Goal: Find specific page/section: Find specific page/section

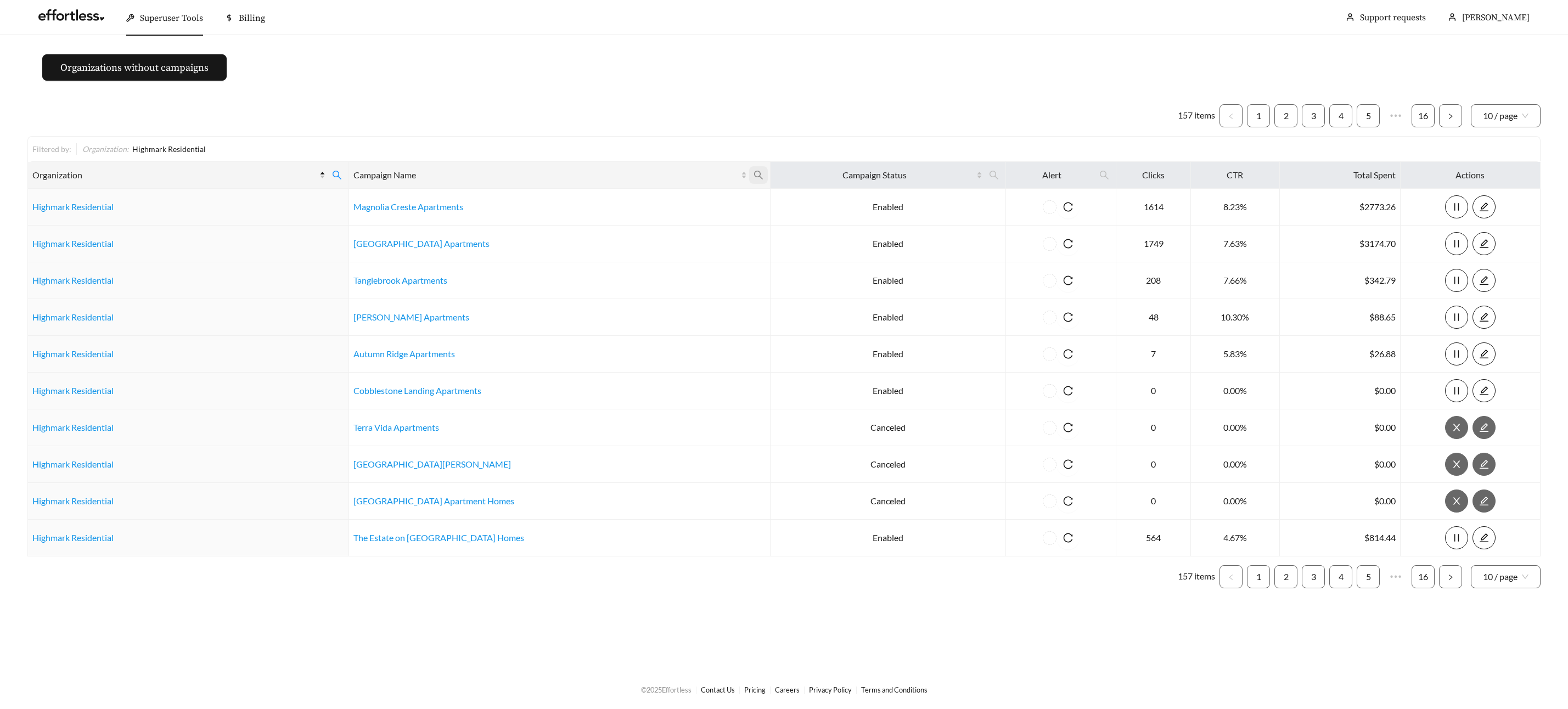
click at [757, 173] on icon "search" at bounding box center [758, 175] width 10 height 10
click at [711, 194] on input "text" at bounding box center [702, 202] width 112 height 23
type input "*"
click at [332, 167] on span at bounding box center [336, 175] width 19 height 18
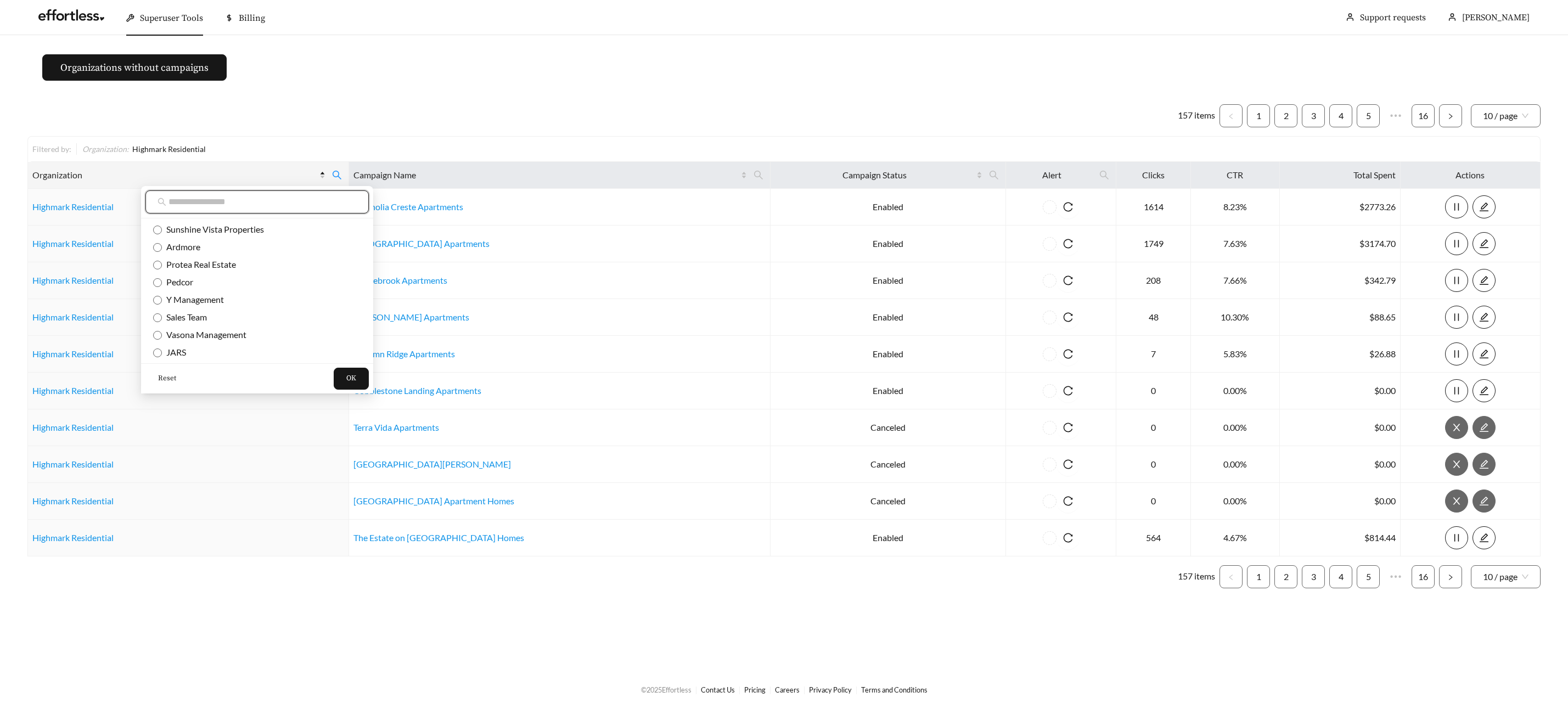
click at [288, 201] on input "text" at bounding box center [262, 202] width 188 height 13
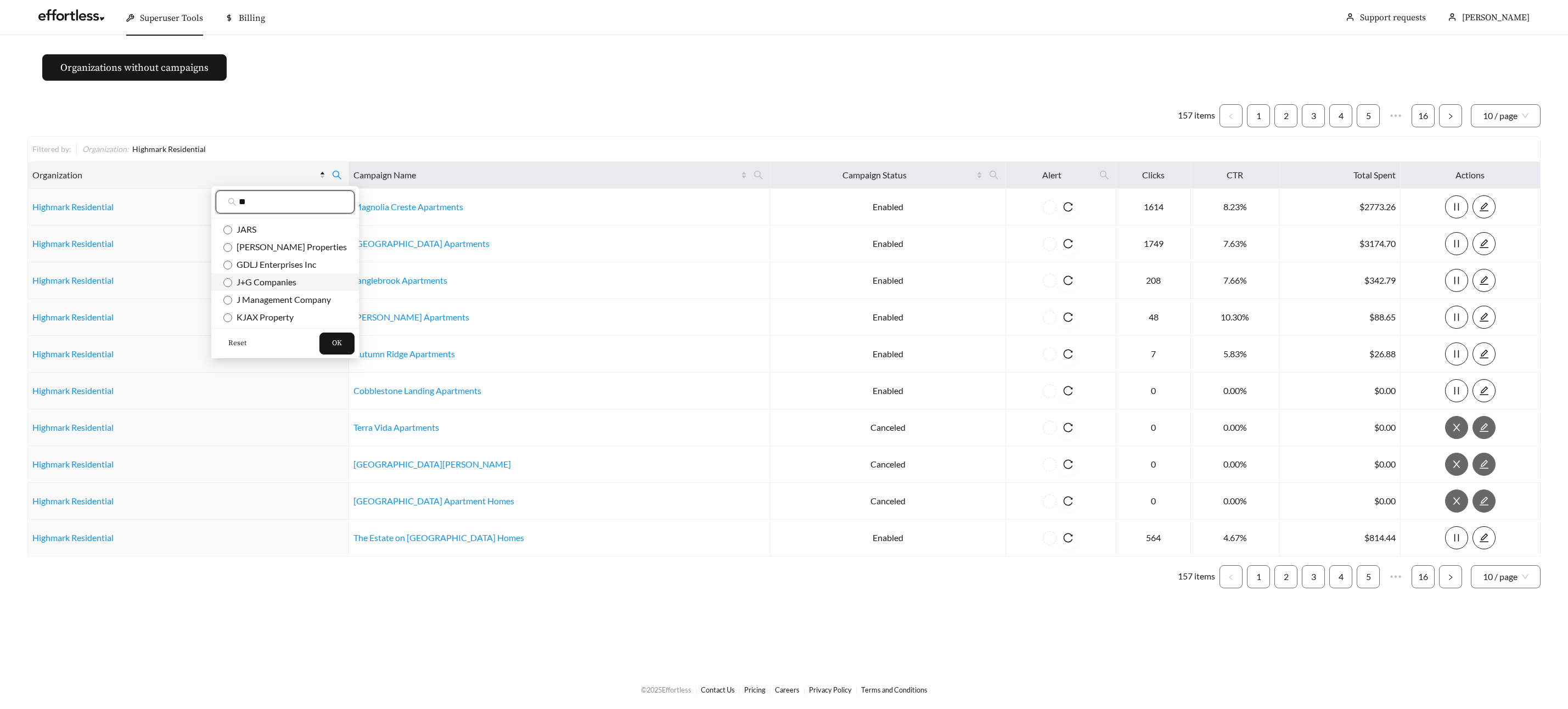
type input "*"
click at [286, 280] on span "J+G Companies" at bounding box center [264, 282] width 64 height 11
click at [271, 283] on span "J+G Companies" at bounding box center [264, 282] width 64 height 11
click at [265, 280] on span "J+G Companies" at bounding box center [264, 282] width 64 height 11
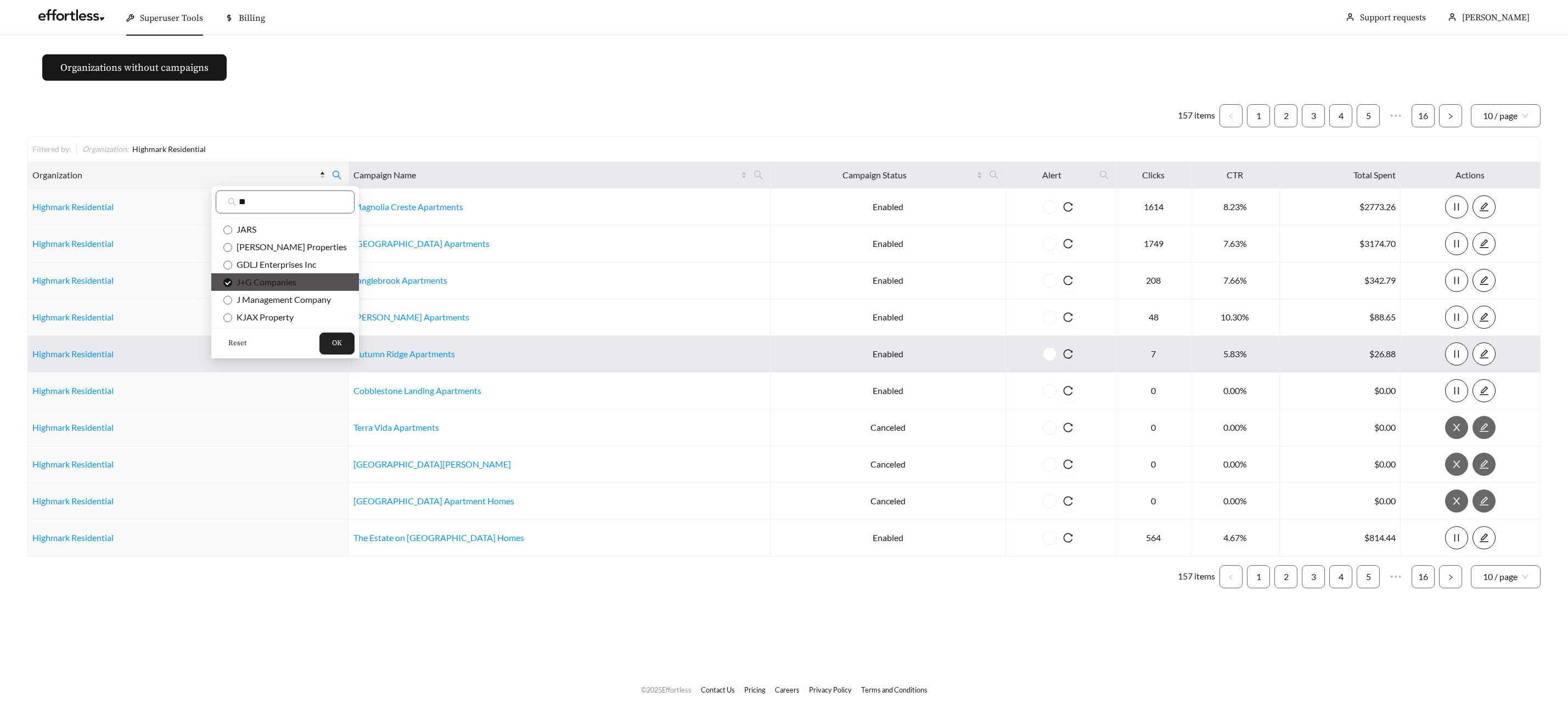
drag, startPoint x: 308, startPoint y: 337, endPoint x: 318, endPoint y: 337, distance: 10.0
click at [319, 337] on button "OK" at bounding box center [337, 343] width 36 height 22
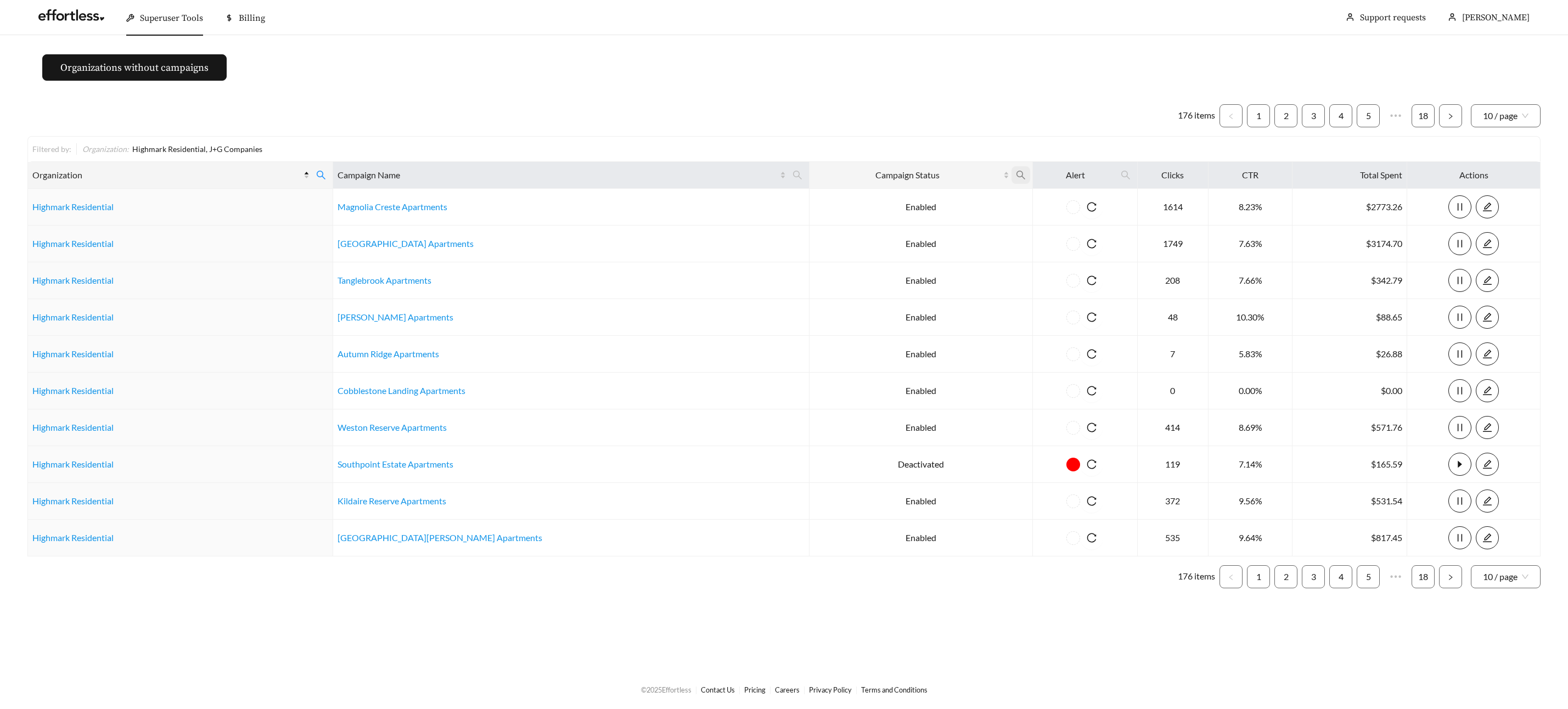
click at [1015, 173] on icon "search" at bounding box center [1020, 175] width 10 height 10
click at [891, 261] on span "Enabled" at bounding box center [880, 264] width 36 height 11
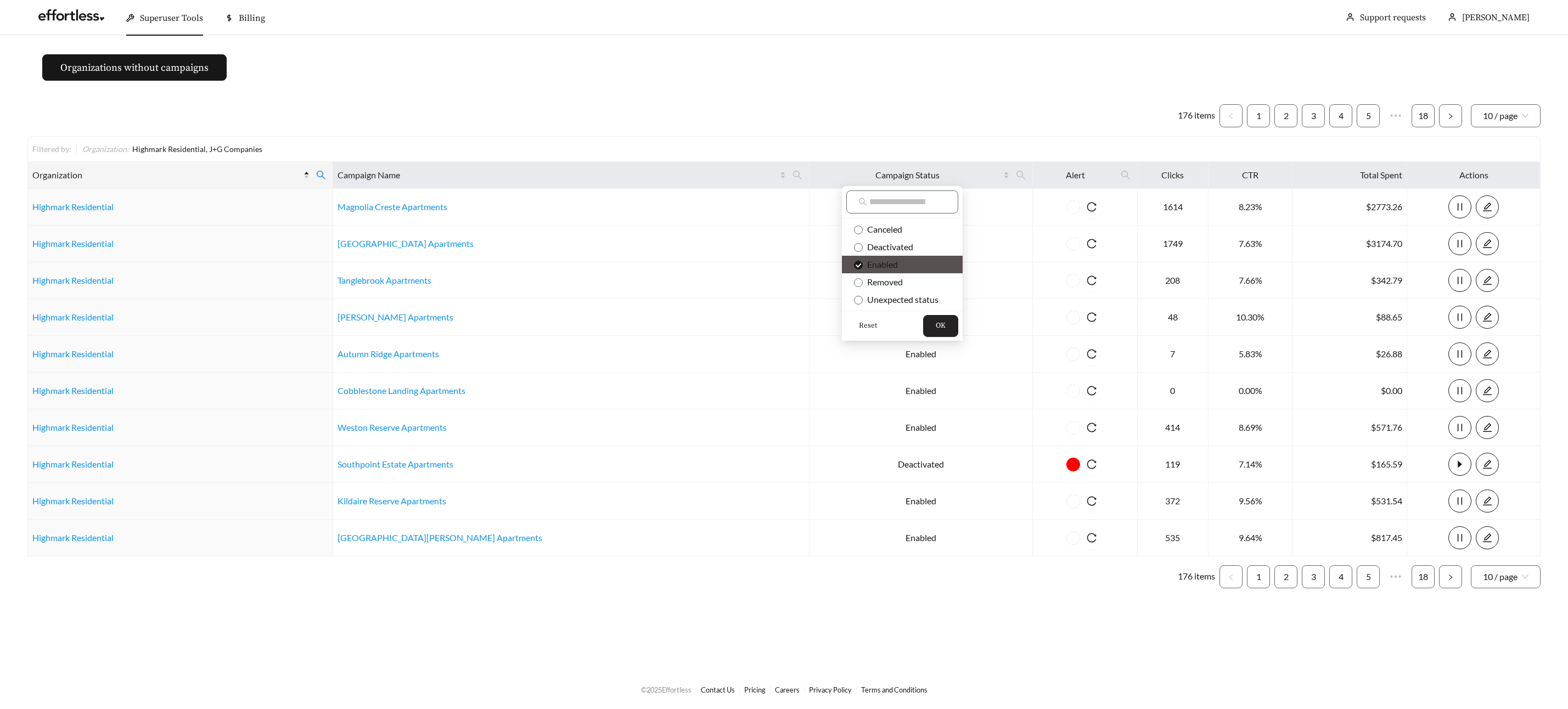
click at [945, 322] on span "OK" at bounding box center [940, 325] width 10 height 11
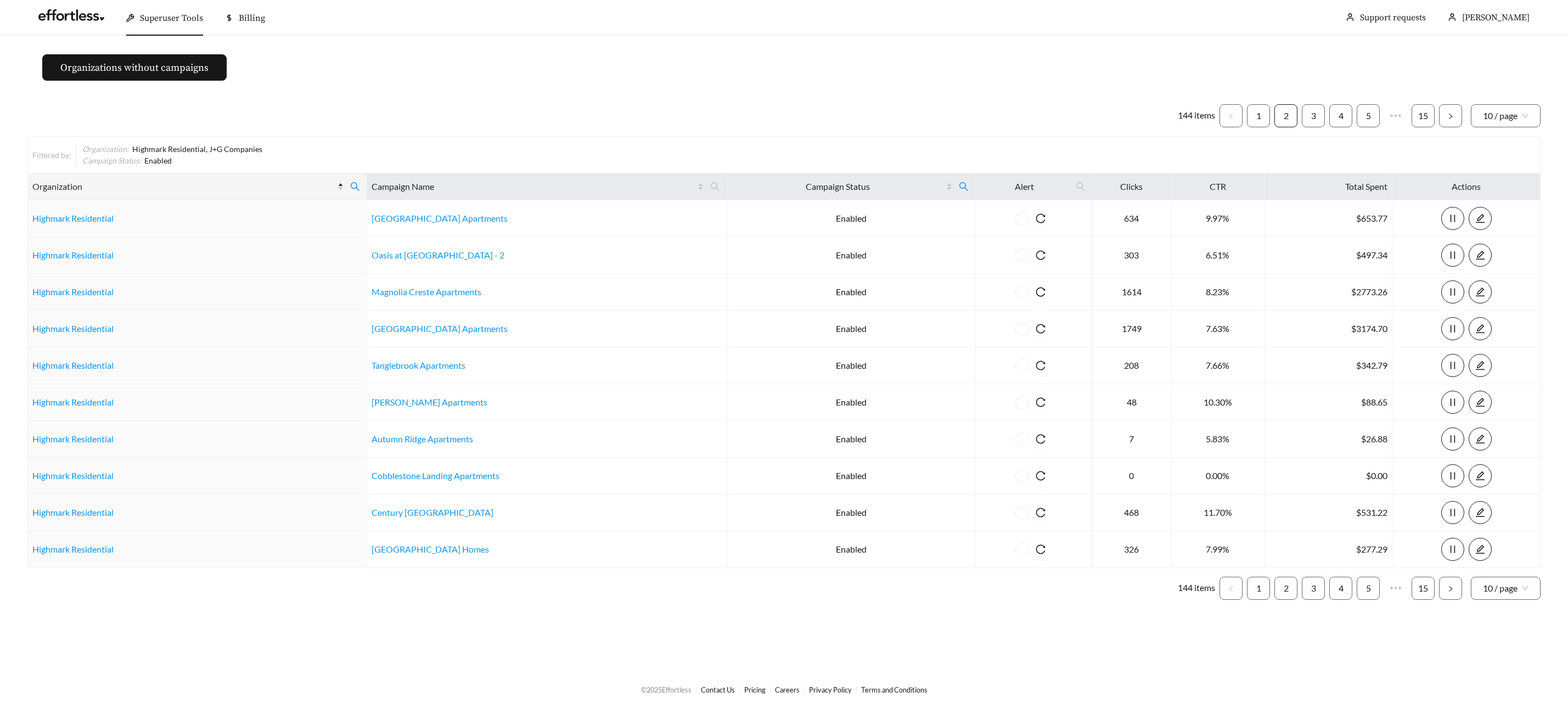
click at [1287, 118] on link "2" at bounding box center [1285, 116] width 22 height 22
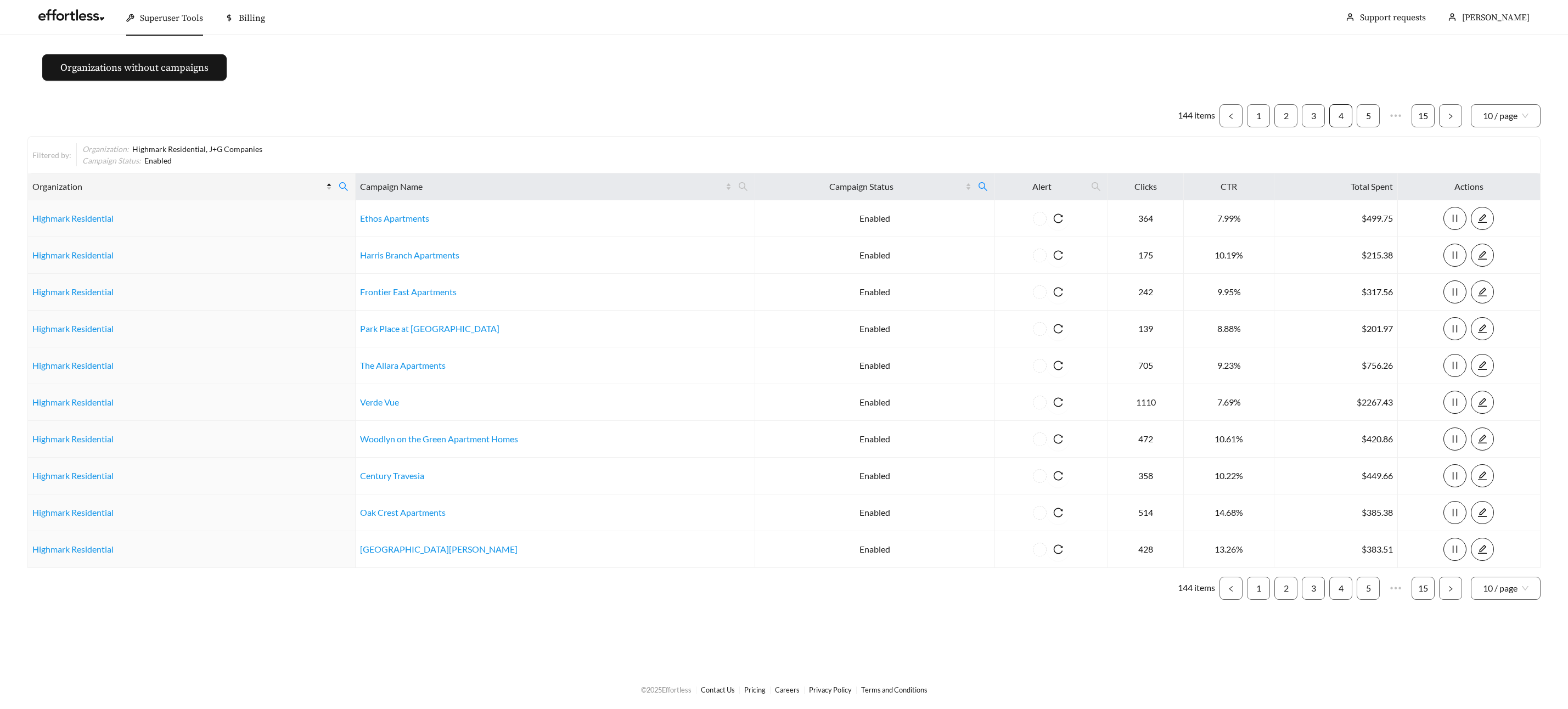
click at [1335, 111] on link "4" at bounding box center [1341, 116] width 22 height 22
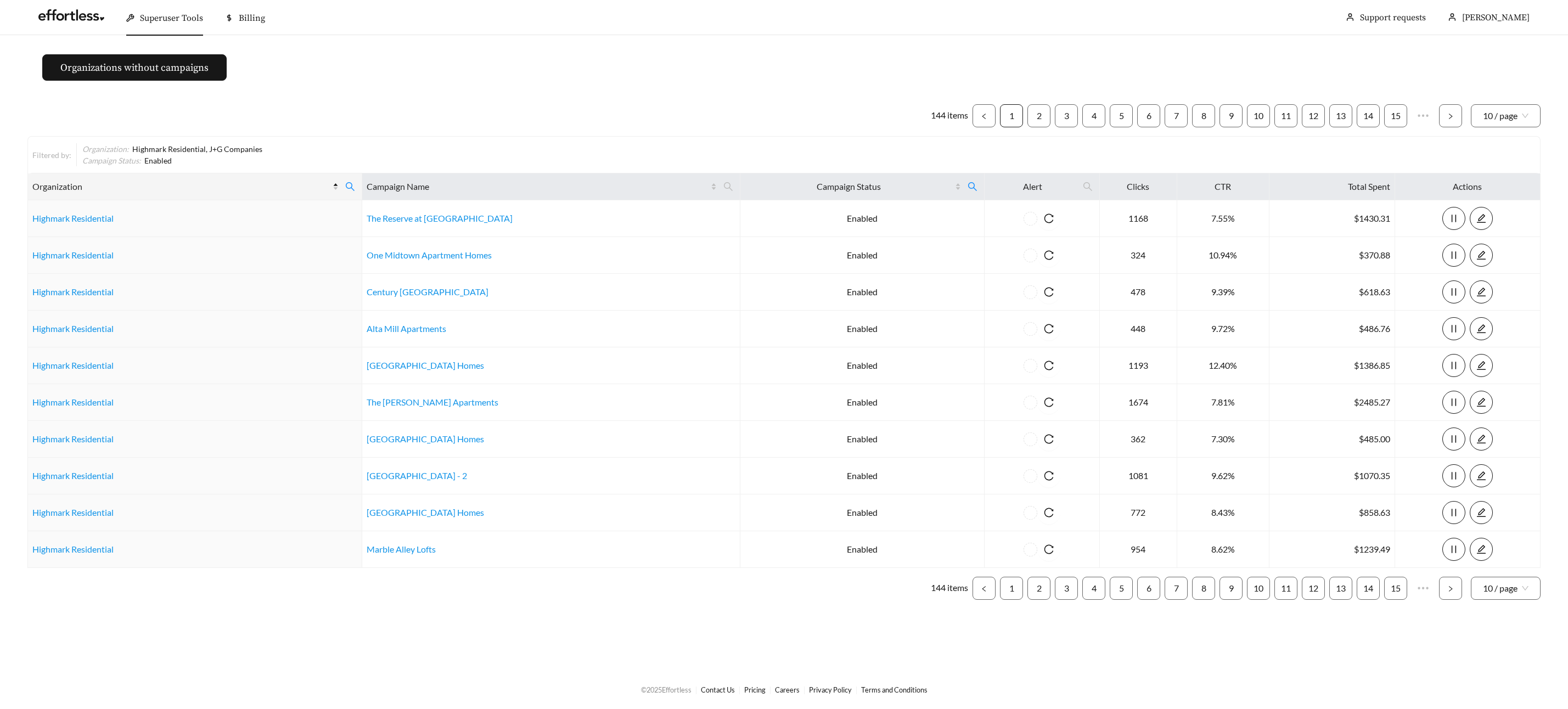
click at [1008, 111] on link "1" at bounding box center [1011, 116] width 22 height 22
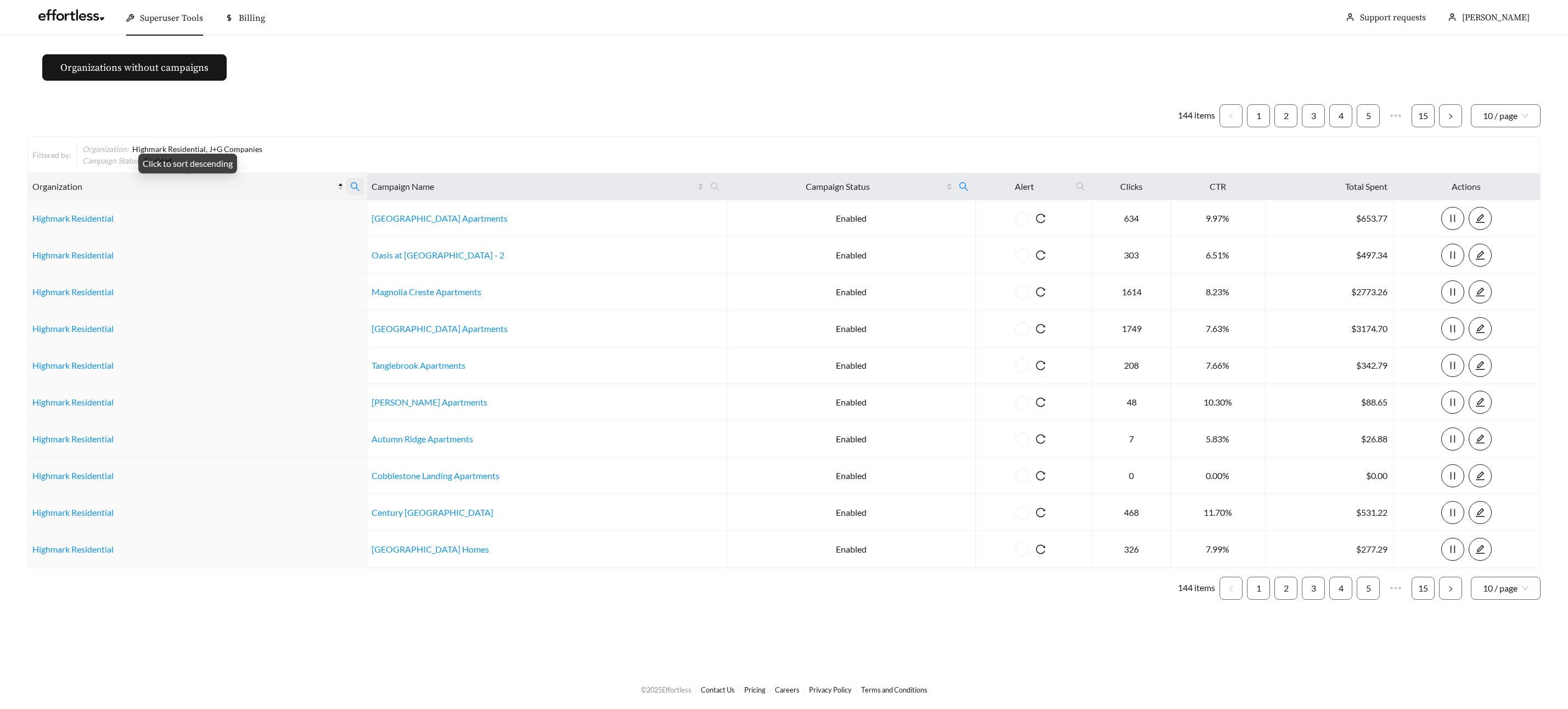
click at [360, 184] on icon "search" at bounding box center [355, 187] width 10 height 10
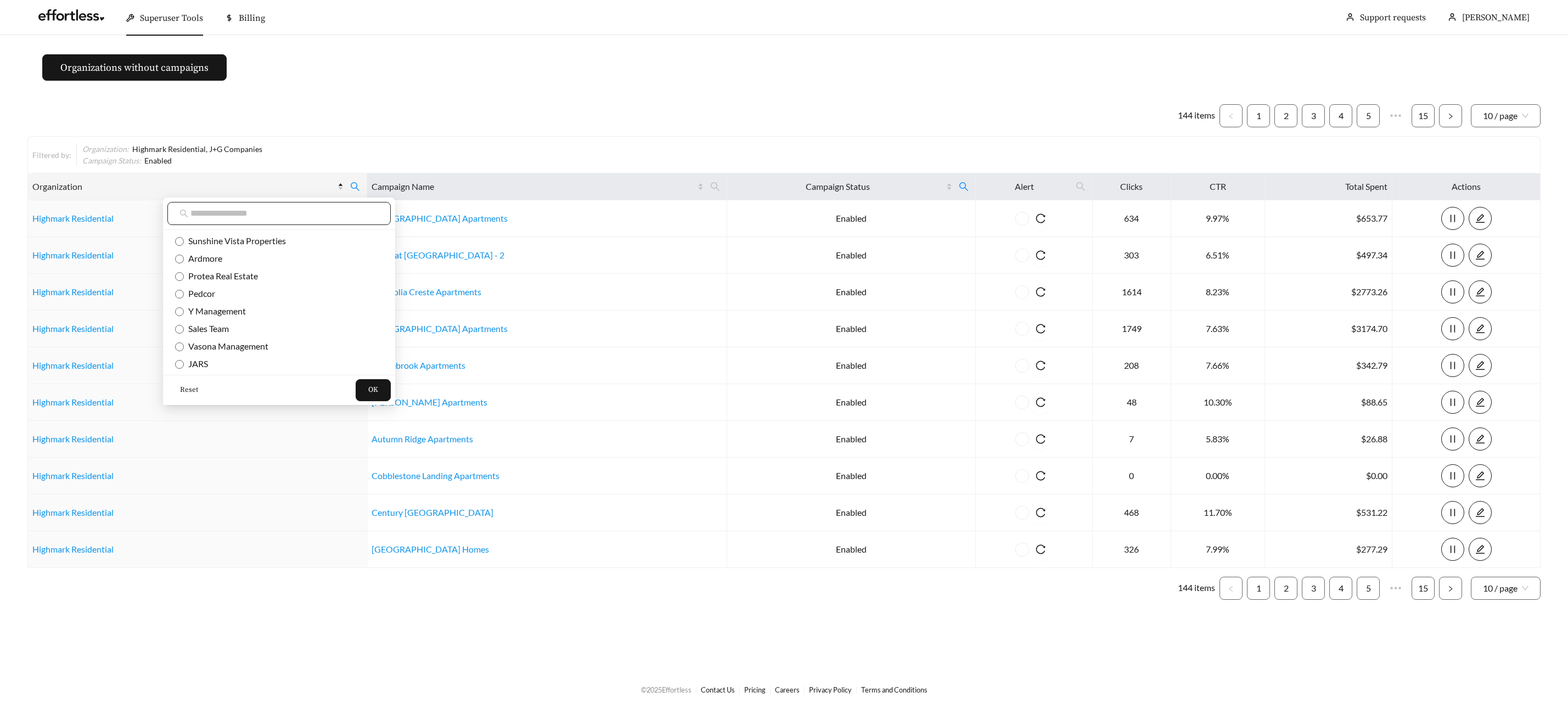
click at [278, 214] on input "text" at bounding box center [285, 213] width 188 height 13
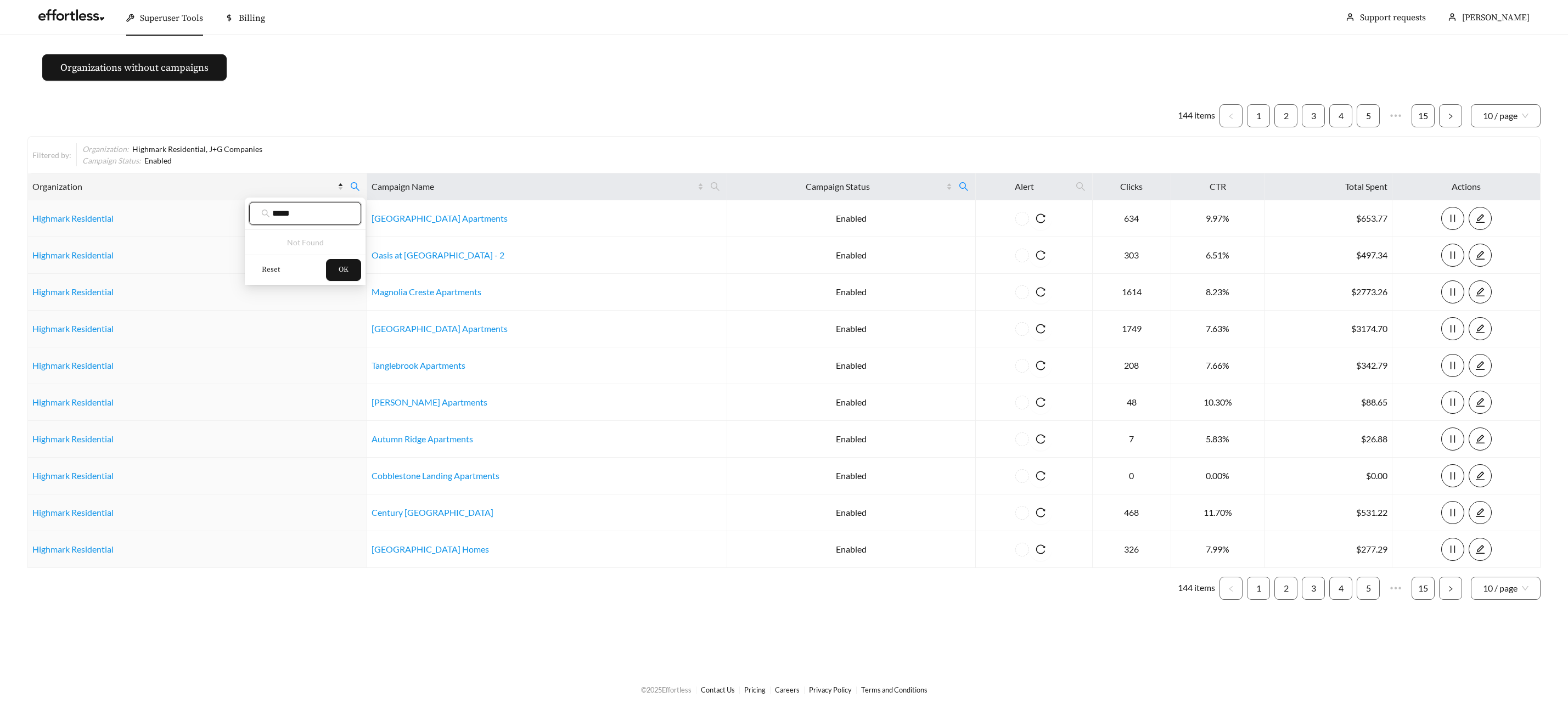
type input "*****"
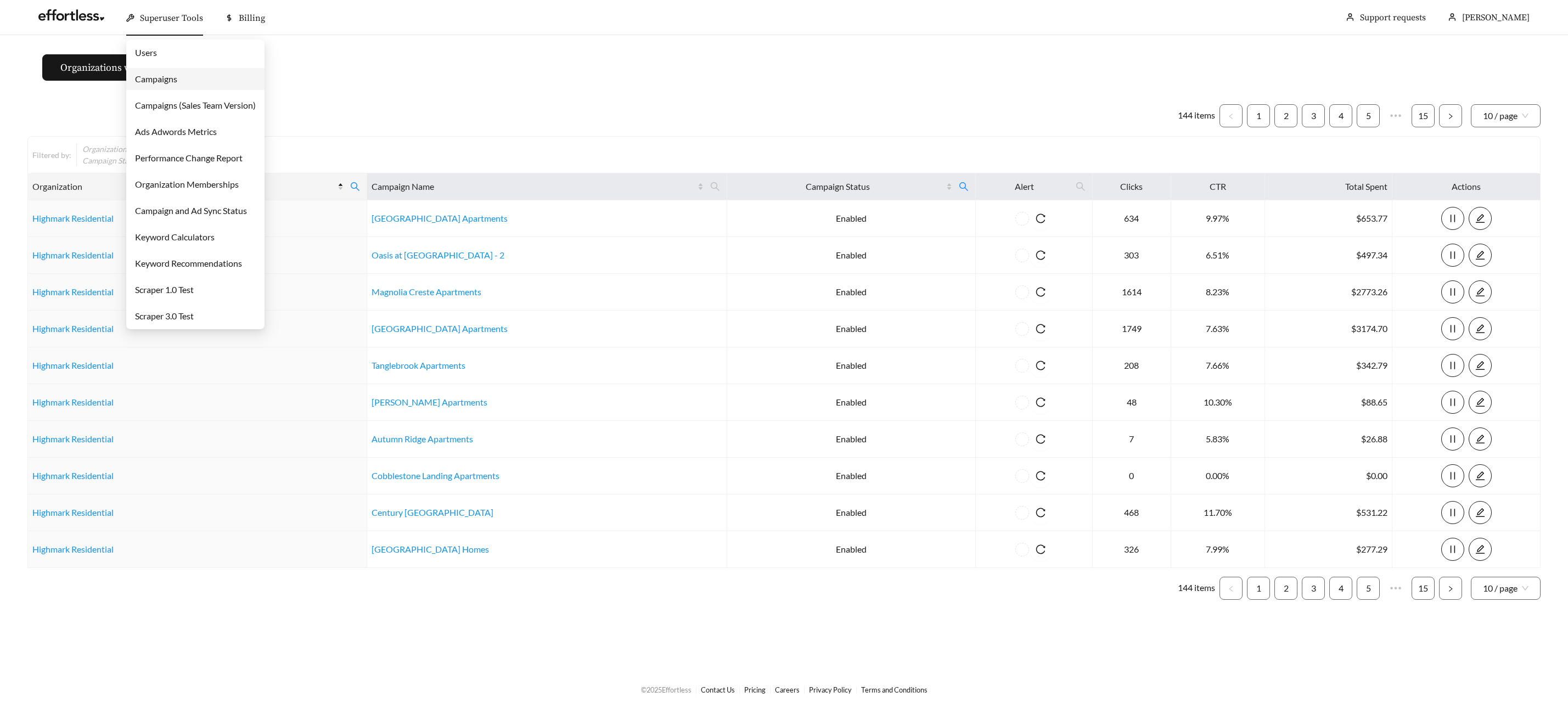
click at [157, 16] on span "Superuser Tools" at bounding box center [172, 18] width 63 height 11
click at [175, 77] on link "Campaigns" at bounding box center [156, 78] width 43 height 11
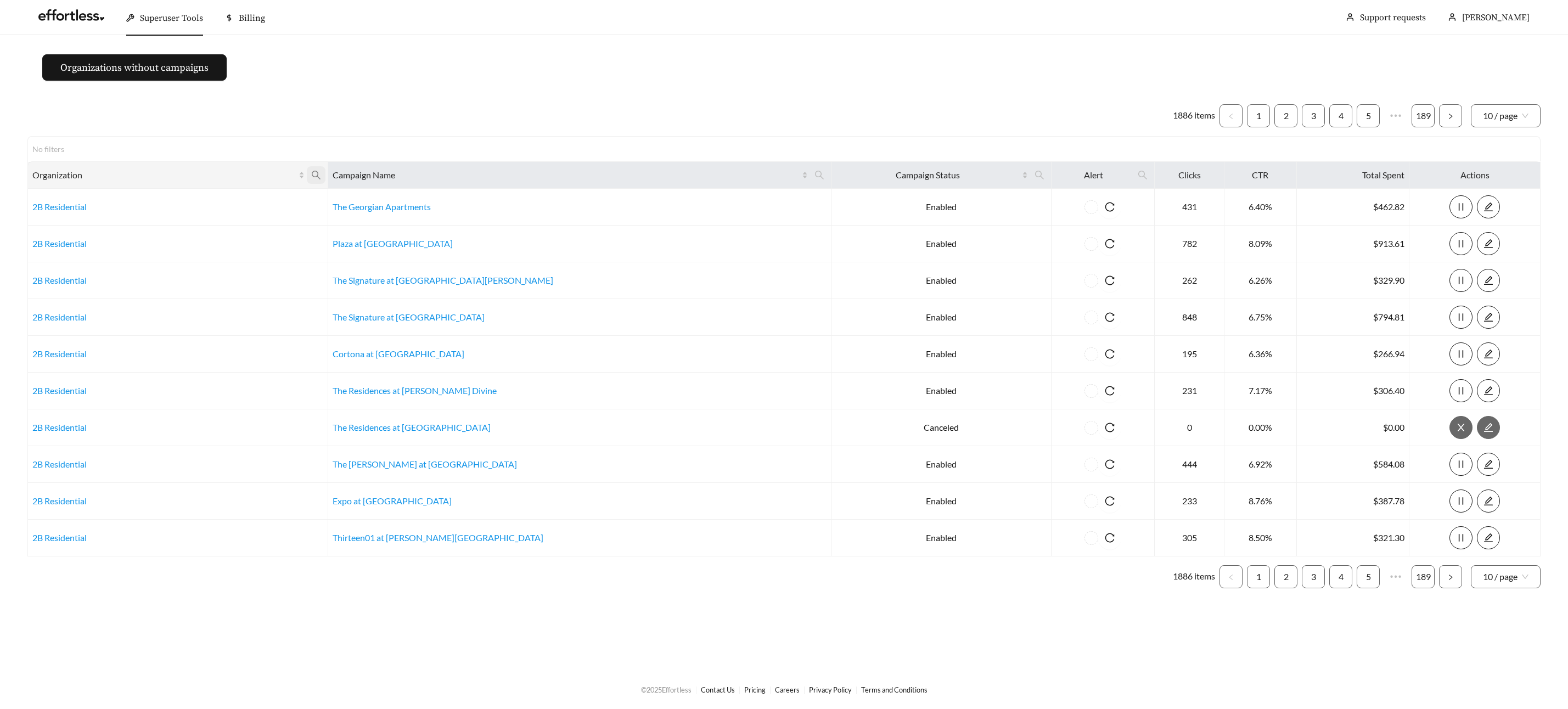
click at [321, 170] on icon "search" at bounding box center [316, 175] width 10 height 10
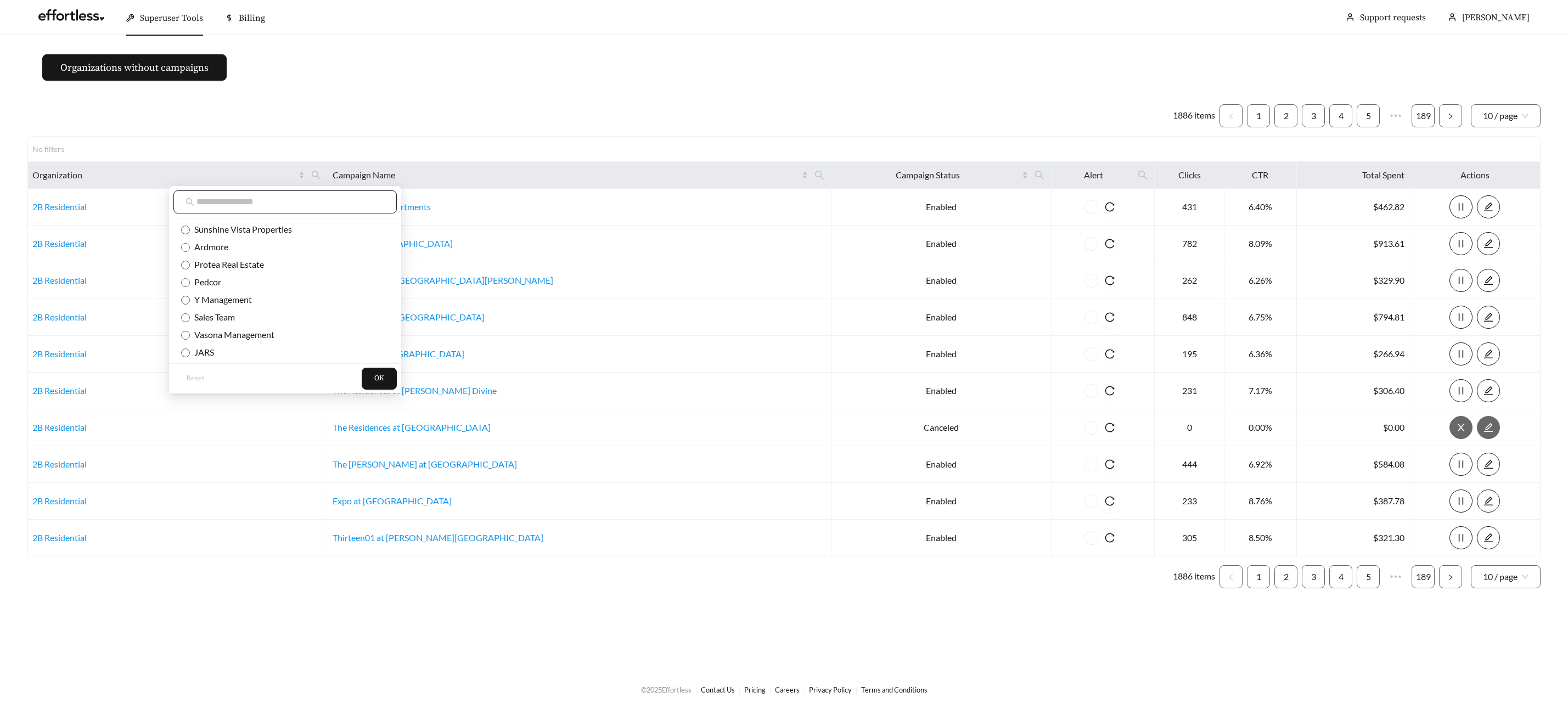
drag, startPoint x: 320, startPoint y: 213, endPoint x: 321, endPoint y: 206, distance: 7.1
click at [321, 211] on span at bounding box center [285, 202] width 223 height 23
click at [320, 204] on input "text" at bounding box center [291, 202] width 188 height 13
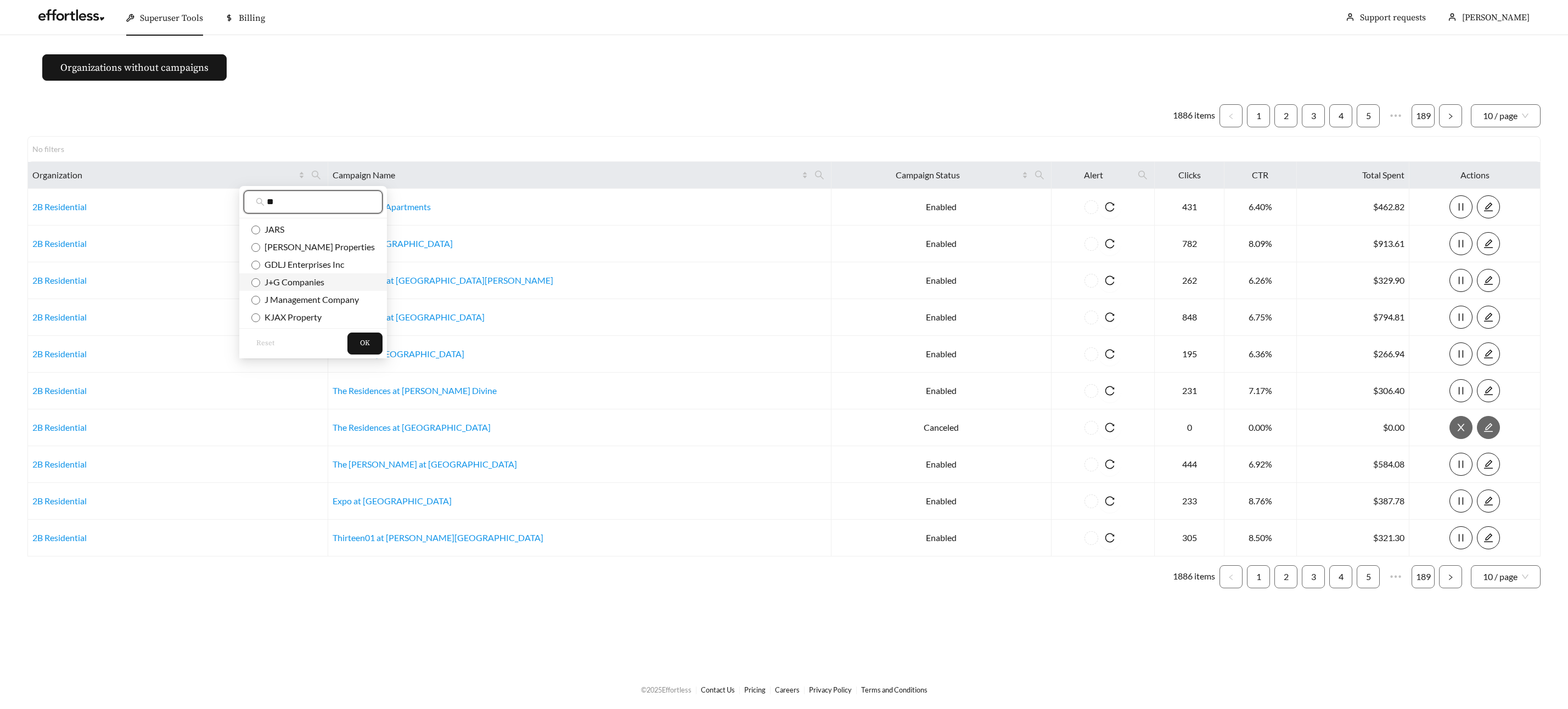
type input "*"
click at [287, 275] on li "J+G Companies" at bounding box center [312, 282] width 147 height 18
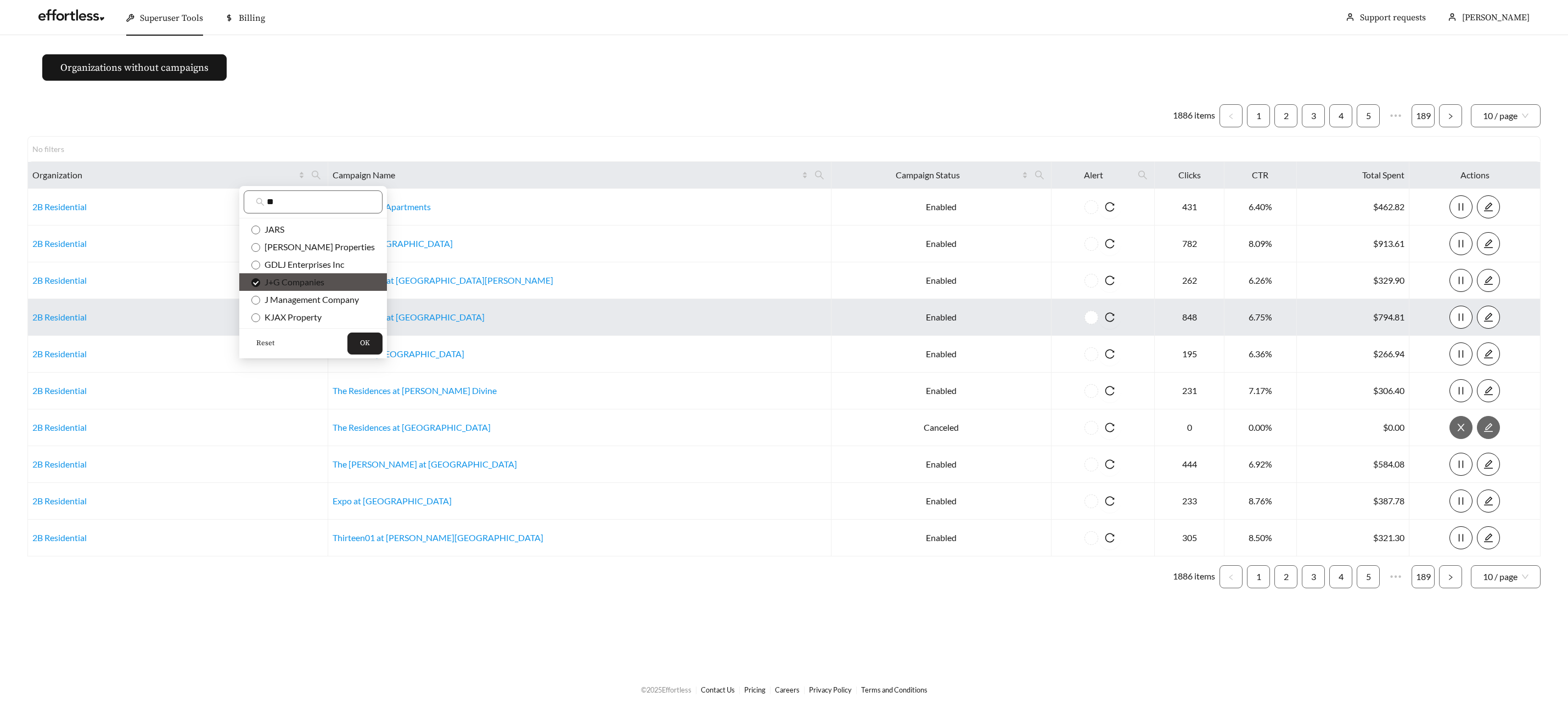
drag, startPoint x: 353, startPoint y: 341, endPoint x: 385, endPoint y: 332, distance: 33.2
click at [355, 341] on button "OK" at bounding box center [365, 343] width 36 height 22
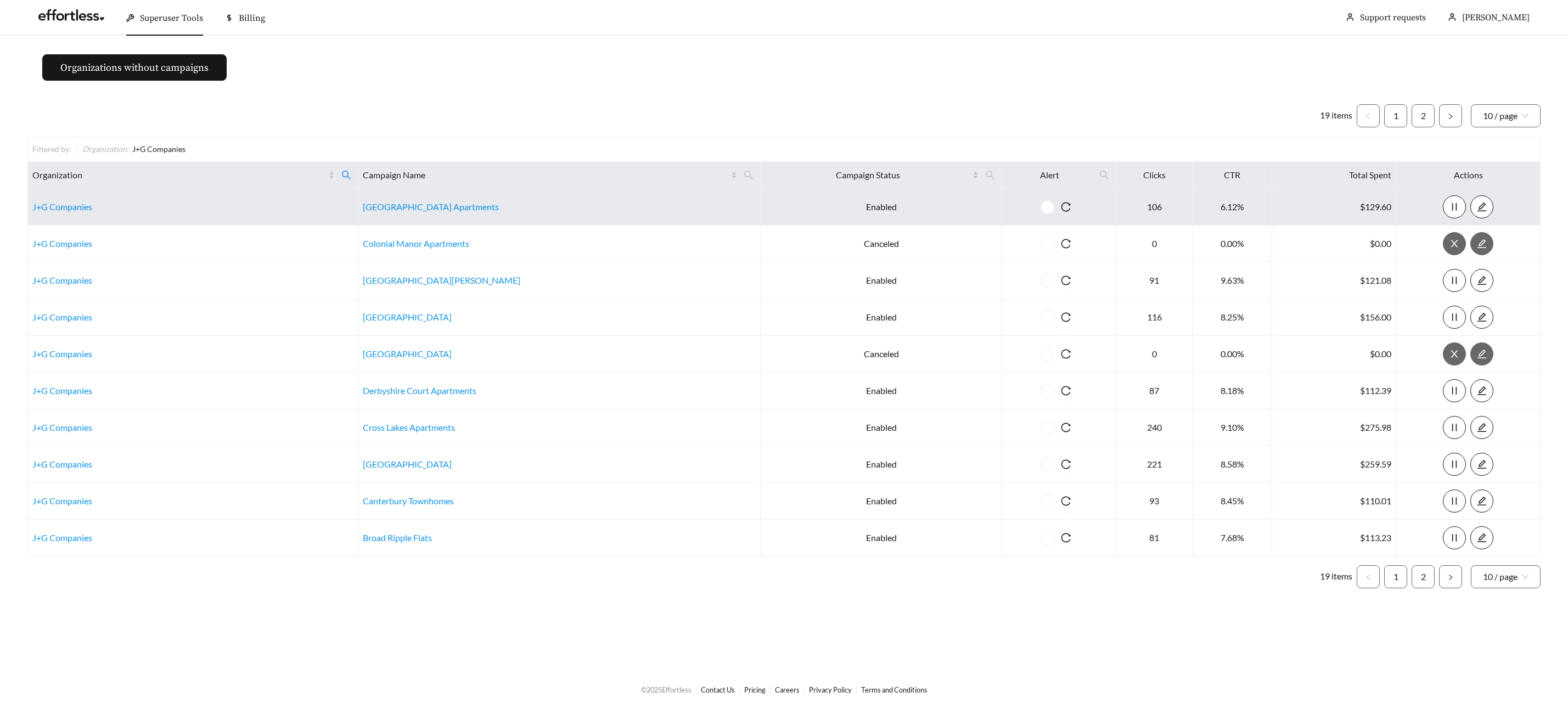
click at [66, 216] on td "J+G Companies" at bounding box center [193, 207] width 330 height 37
click at [67, 209] on link "J+G Companies" at bounding box center [62, 207] width 59 height 11
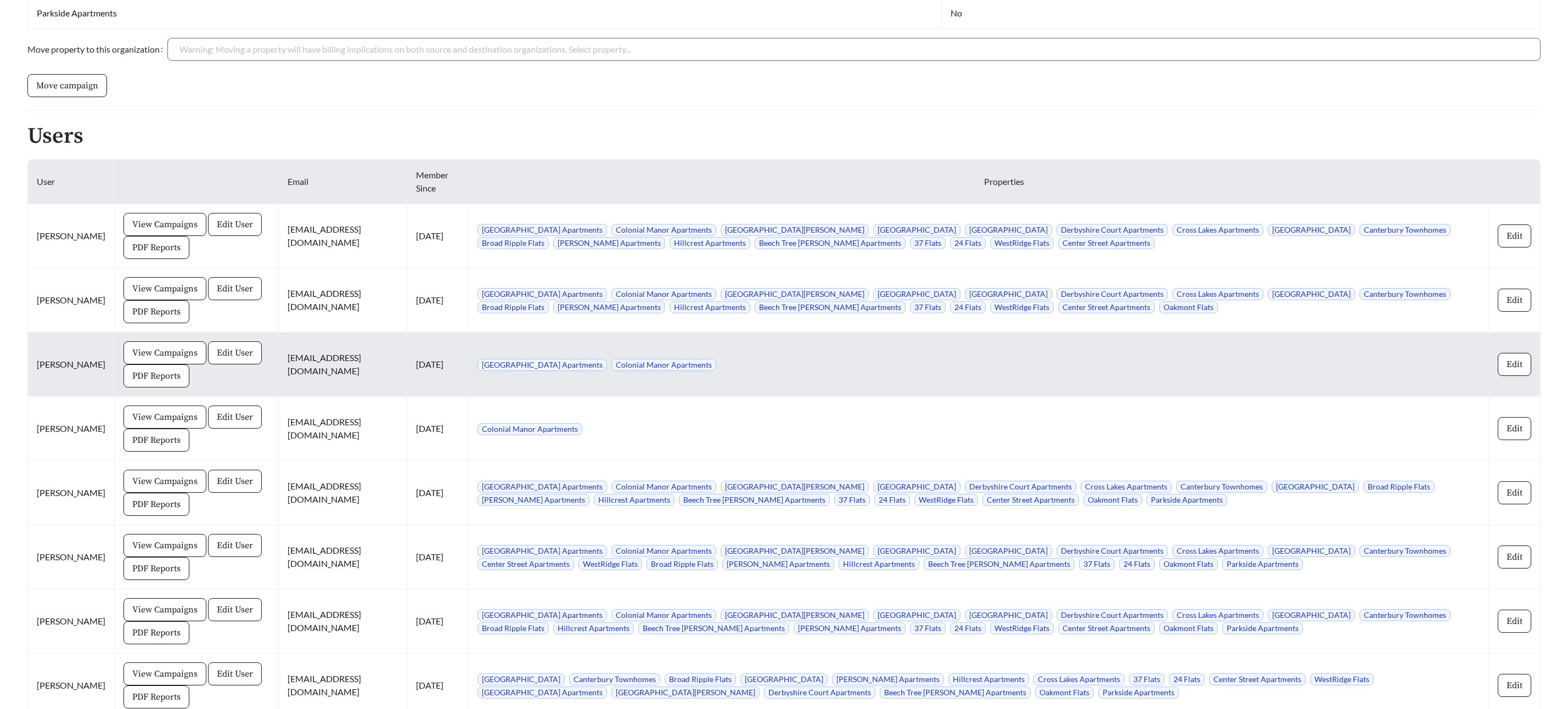
scroll to position [975, 0]
